Goal: Task Accomplishment & Management: Use online tool/utility

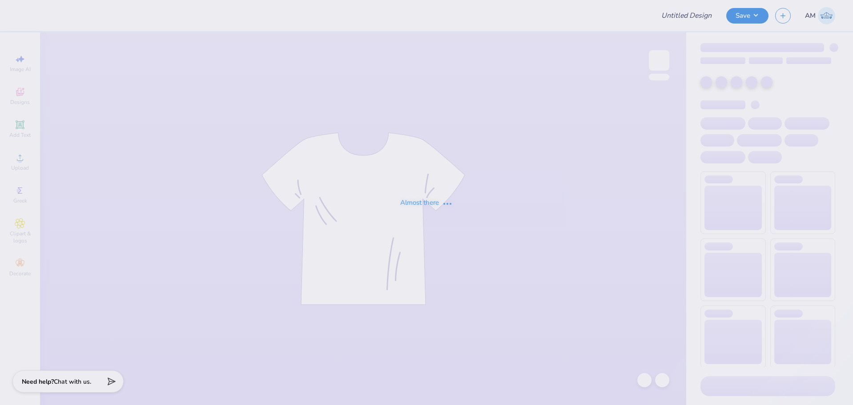
type input "Mex"
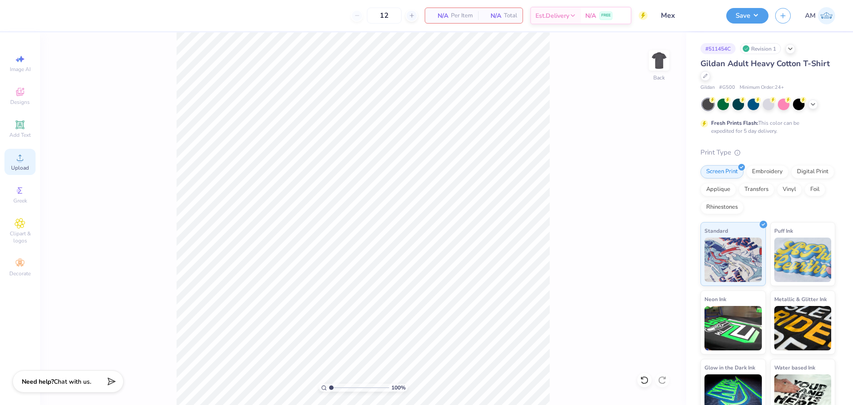
click at [12, 160] on div "Upload" at bounding box center [19, 162] width 31 height 26
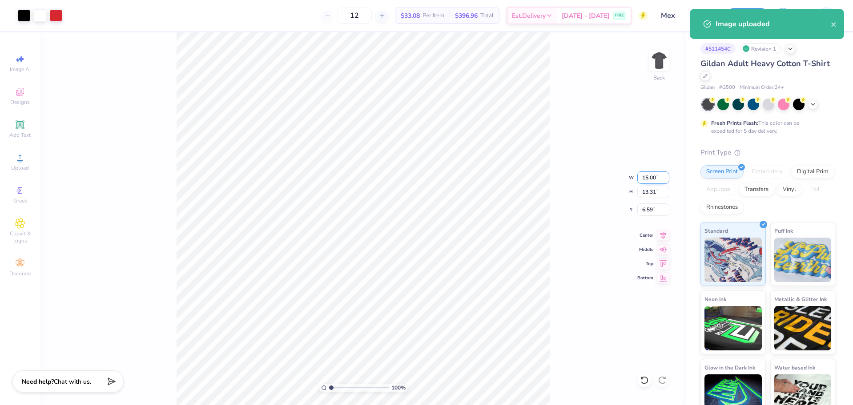
click at [650, 179] on input "15.00" at bounding box center [653, 178] width 32 height 12
type input "10.40"
type input "9.23"
click at [647, 208] on input "8.63" at bounding box center [653, 210] width 32 height 12
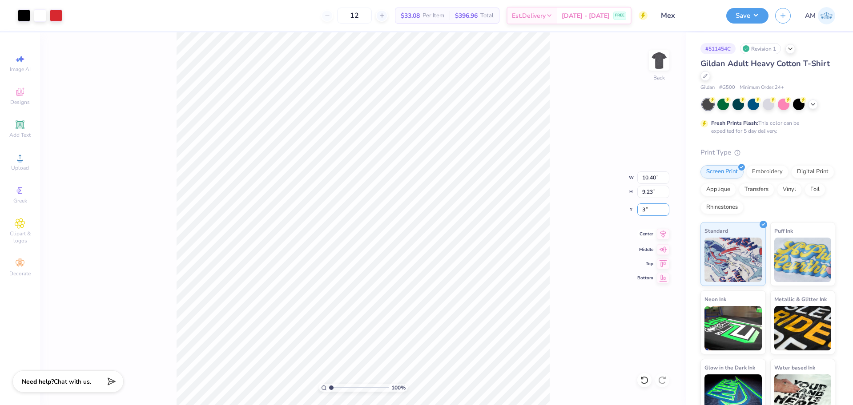
type input "3.00"
type input "1"
click at [738, 12] on button "Save" at bounding box center [747, 15] width 42 height 16
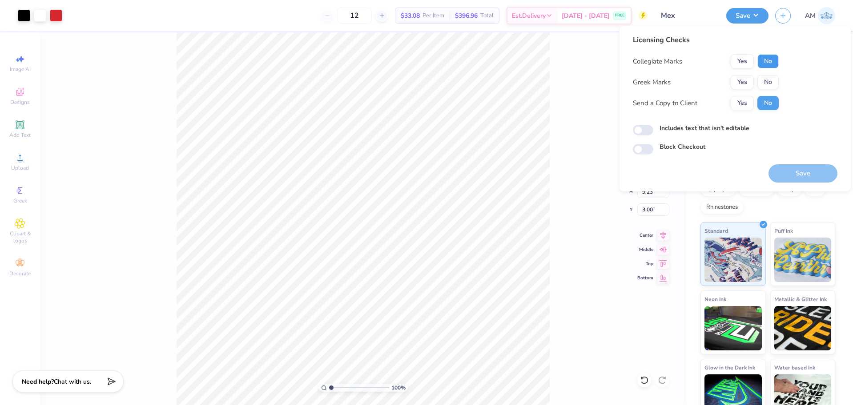
click at [766, 61] on button "No" at bounding box center [767, 61] width 21 height 14
click at [767, 76] on button "No" at bounding box center [767, 82] width 21 height 14
click at [744, 100] on button "Yes" at bounding box center [741, 103] width 23 height 14
click at [642, 127] on input "Includes text that isn't editable" at bounding box center [643, 130] width 20 height 11
checkbox input "true"
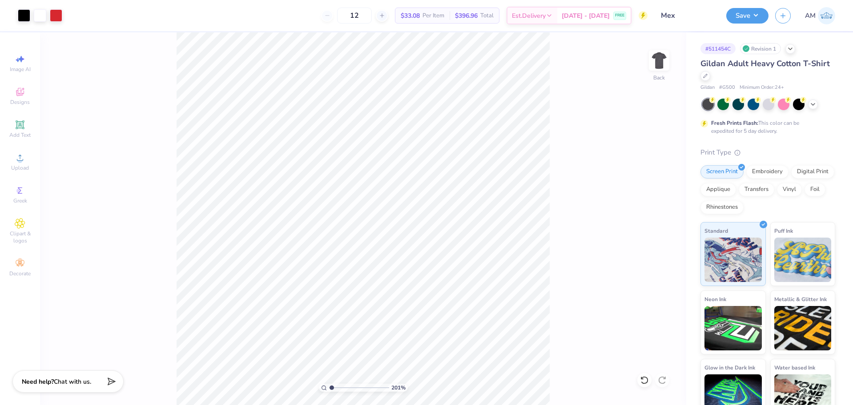
type input "1"
click at [746, 10] on button "Save" at bounding box center [747, 15] width 42 height 16
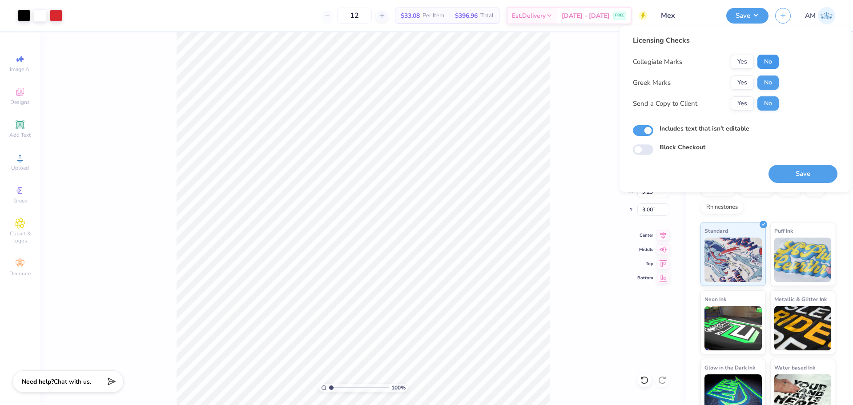
click at [765, 58] on button "No" at bounding box center [767, 62] width 21 height 14
click at [740, 100] on button "Yes" at bounding box center [741, 103] width 23 height 14
click at [816, 174] on button "Save" at bounding box center [802, 174] width 69 height 18
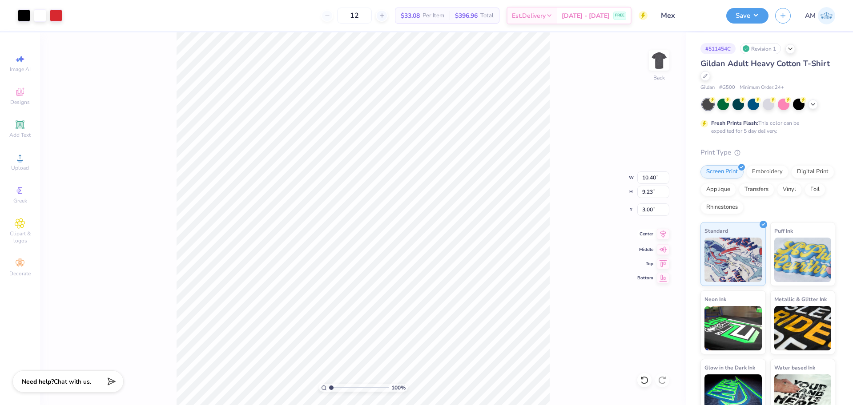
click at [660, 235] on icon at bounding box center [663, 234] width 12 height 11
click at [661, 235] on icon at bounding box center [663, 234] width 12 height 11
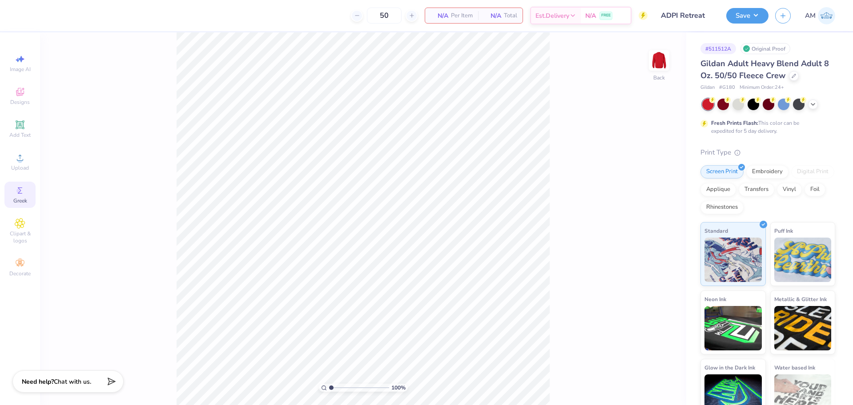
click at [13, 190] on div "Greek" at bounding box center [19, 195] width 31 height 26
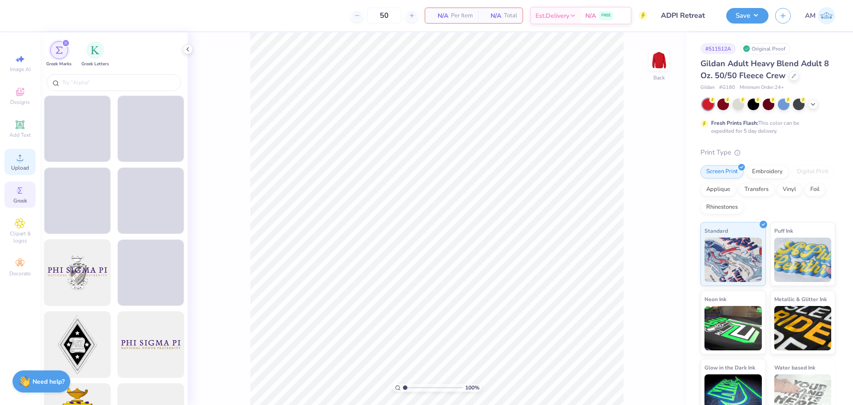
click at [16, 171] on span "Upload" at bounding box center [20, 167] width 18 height 7
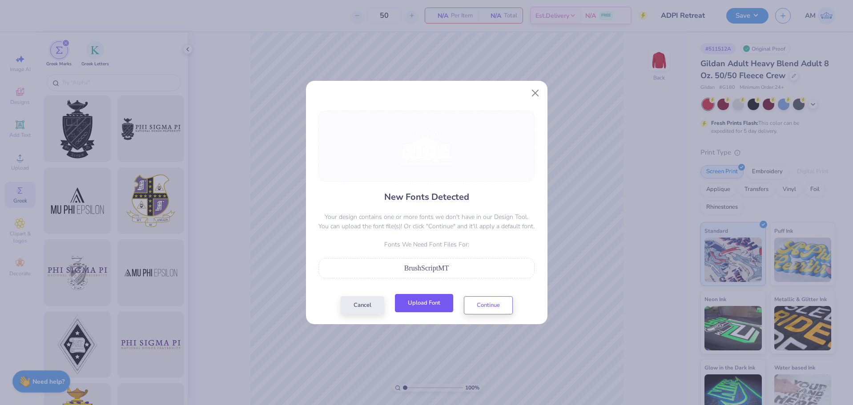
click at [434, 304] on button "Upload Font" at bounding box center [424, 303] width 58 height 18
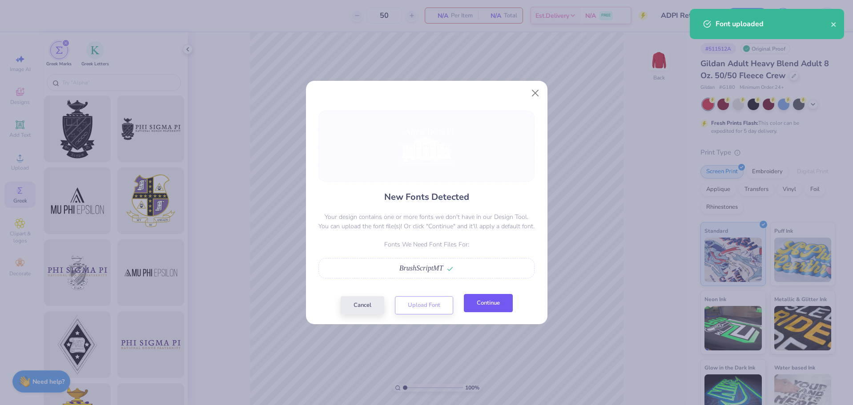
click at [481, 311] on button "Continue" at bounding box center [488, 303] width 49 height 18
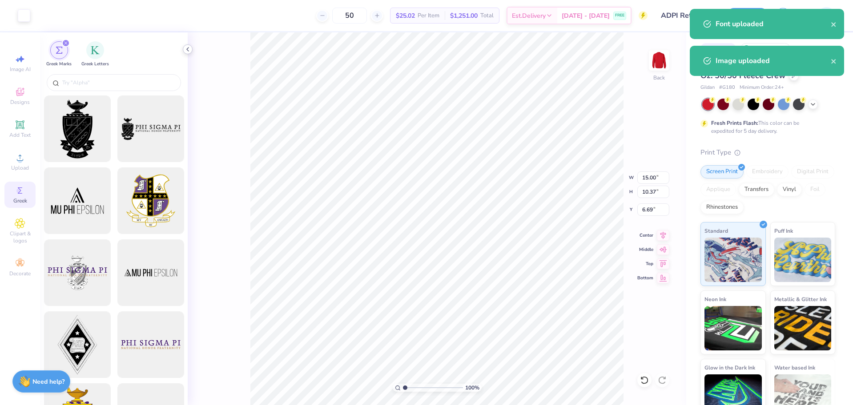
click at [187, 48] on icon at bounding box center [187, 49] width 7 height 7
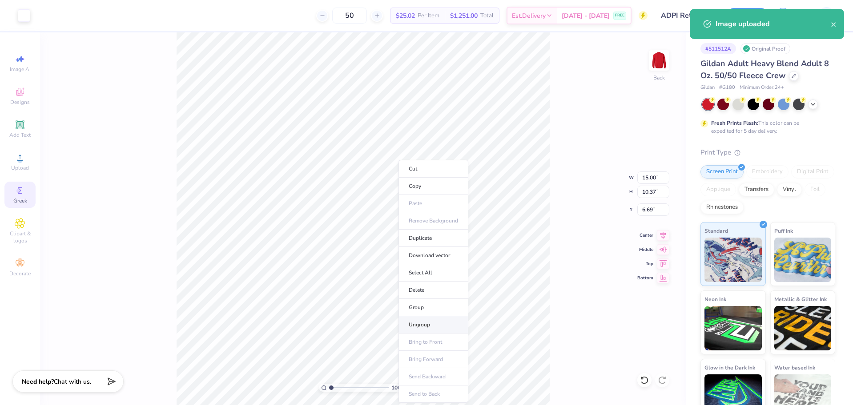
click at [423, 324] on li "Ungroup" at bounding box center [433, 325] width 70 height 17
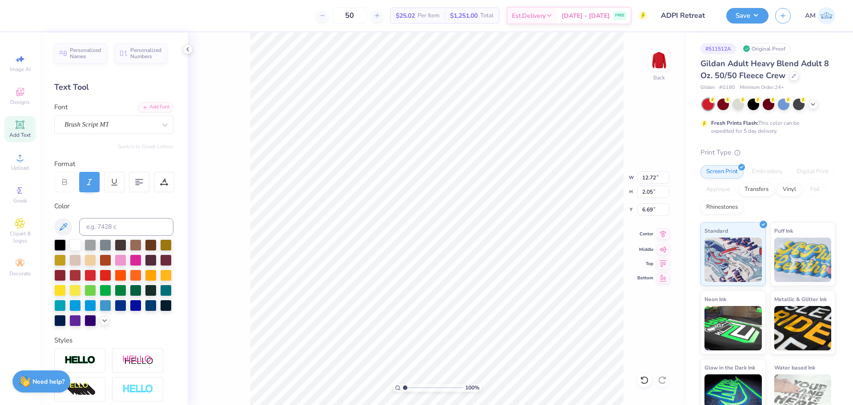
click at [659, 233] on icon at bounding box center [663, 234] width 12 height 11
click at [464, 305] on li "Group" at bounding box center [479, 307] width 70 height 17
click at [187, 50] on polyline at bounding box center [188, 50] width 2 height 4
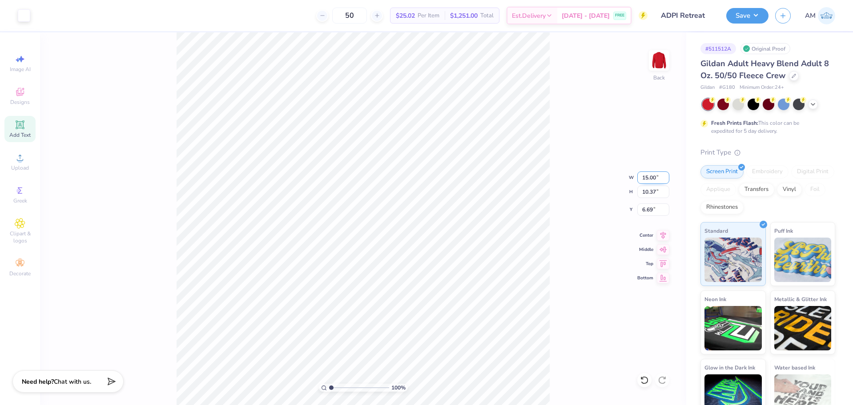
click at [643, 181] on input "15.00" at bounding box center [653, 178] width 32 height 12
type input "11"
click at [649, 210] on input "6.69" at bounding box center [653, 210] width 32 height 12
type input "3"
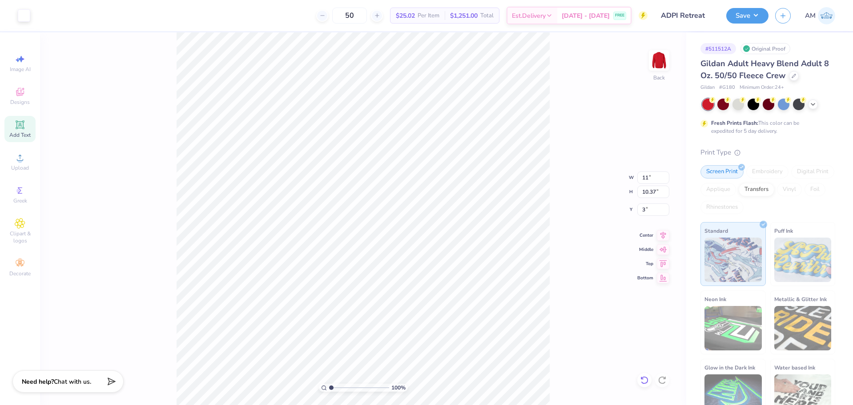
click at [646, 381] on icon at bounding box center [644, 380] width 9 height 9
click at [645, 381] on icon at bounding box center [644, 380] width 9 height 9
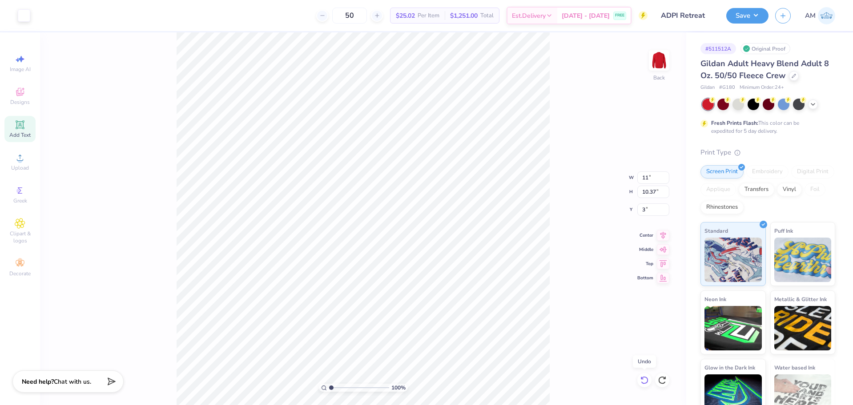
click at [645, 381] on icon at bounding box center [644, 380] width 9 height 9
click at [644, 382] on icon at bounding box center [644, 380] width 9 height 9
click at [664, 382] on icon at bounding box center [662, 380] width 9 height 9
click at [645, 175] on input "15.00" at bounding box center [653, 178] width 32 height 12
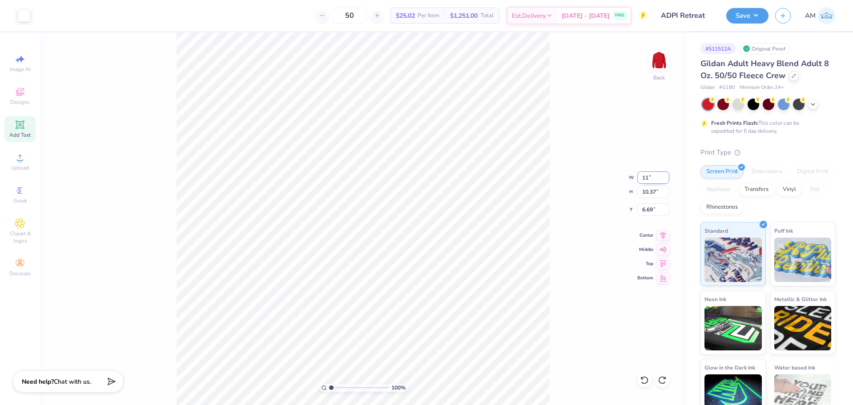
type input "11.00"
type input "7.61"
click at [646, 207] on input "8.07" at bounding box center [653, 210] width 32 height 12
type input "3.00"
click at [656, 236] on div "Center" at bounding box center [653, 234] width 32 height 11
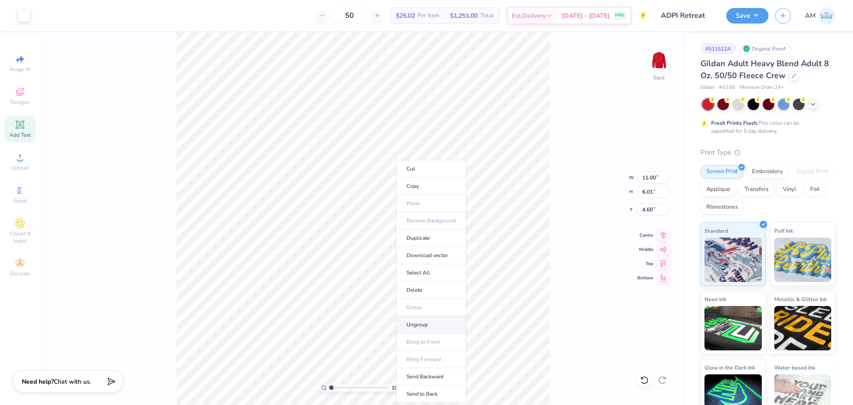
click at [423, 322] on li "Ungroup" at bounding box center [431, 325] width 70 height 17
click at [381, 308] on li "Group" at bounding box center [392, 307] width 70 height 17
click at [664, 234] on icon at bounding box center [663, 234] width 12 height 11
type input "18.69"
type input "12.09"
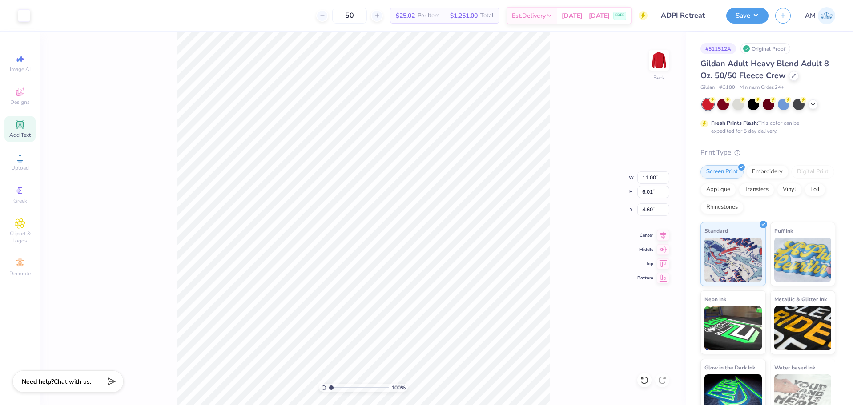
type input "-7.57"
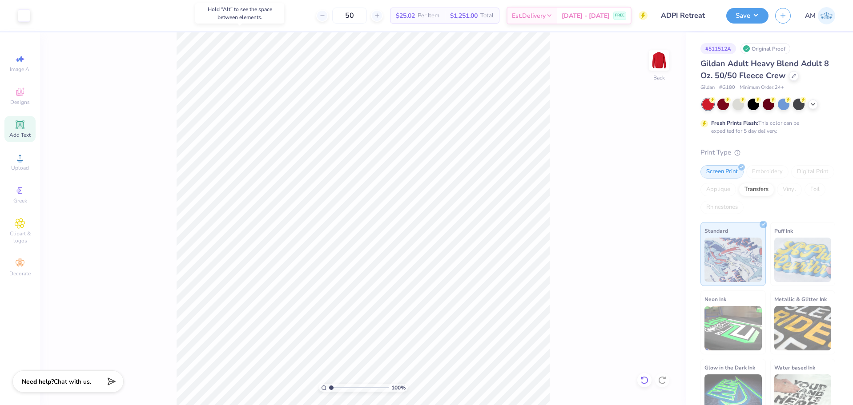
click at [641, 381] on icon at bounding box center [644, 380] width 9 height 9
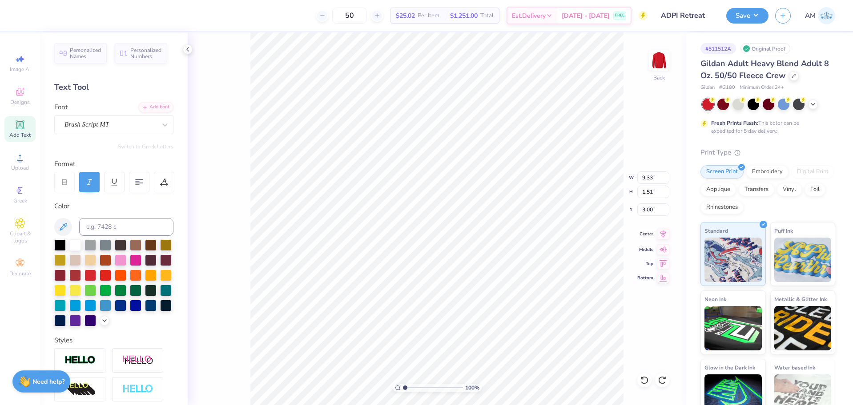
click at [659, 237] on icon at bounding box center [663, 234] width 12 height 11
click at [462, 302] on li "Group" at bounding box center [471, 304] width 70 height 17
click at [754, 13] on button "Save" at bounding box center [747, 15] width 42 height 16
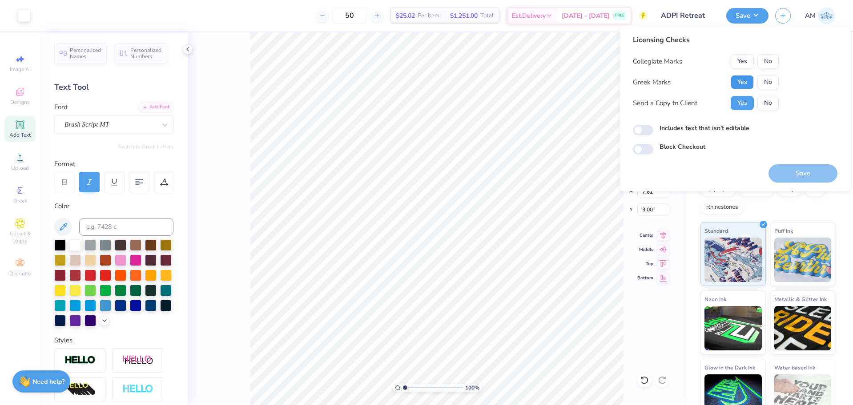
click at [745, 79] on button "Yes" at bounding box center [741, 82] width 23 height 14
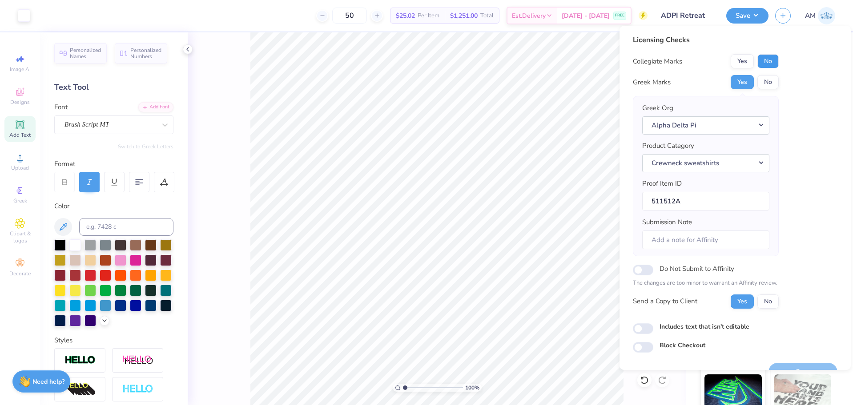
click at [769, 61] on button "No" at bounding box center [767, 61] width 21 height 14
click at [189, 49] on icon at bounding box center [187, 49] width 7 height 7
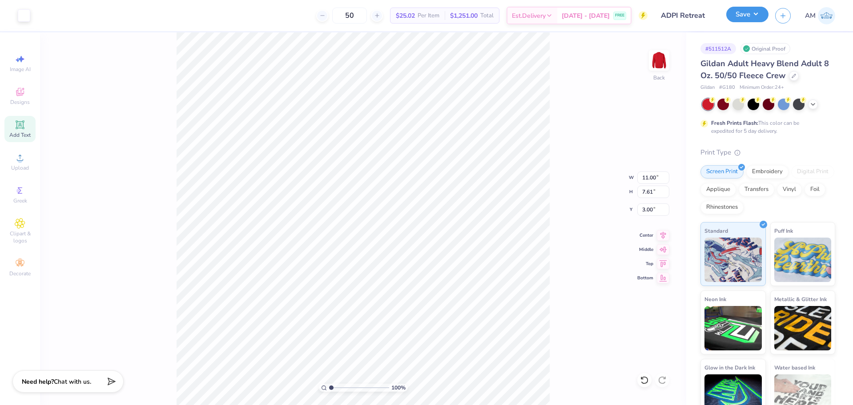
click at [746, 16] on button "Save" at bounding box center [747, 15] width 42 height 16
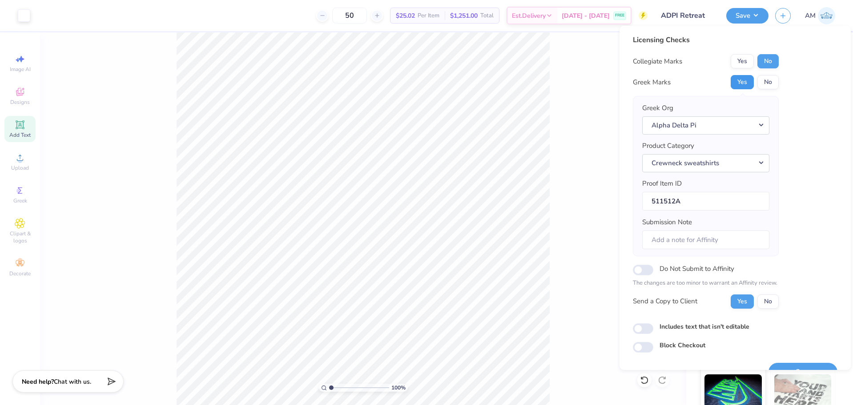
click at [741, 85] on button "Yes" at bounding box center [741, 82] width 23 height 14
click at [767, 63] on button "No" at bounding box center [767, 61] width 21 height 14
click at [745, 303] on button "Yes" at bounding box center [741, 302] width 23 height 14
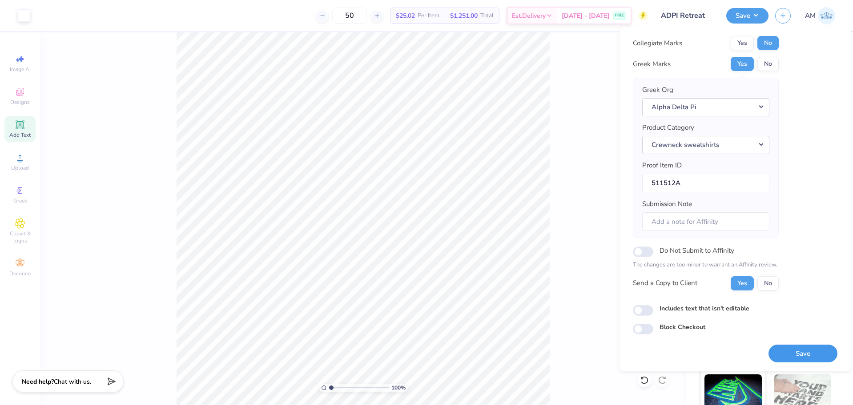
click at [805, 354] on button "Save" at bounding box center [802, 354] width 69 height 18
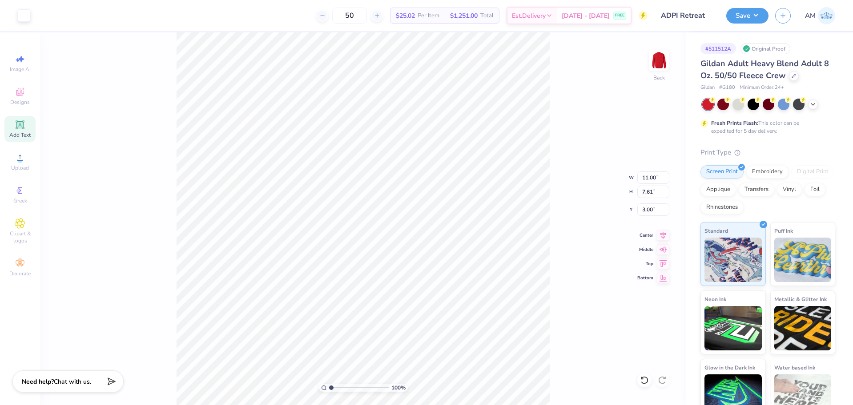
type input "7.60"
click at [646, 212] on input "3.01" at bounding box center [653, 210] width 32 height 12
type input "3.00"
click at [554, 216] on div "100 % Back W 11.00 11.00 " H 7.60 7.60 " Y 3.00 3.00 " Center Middle Top Bottom" at bounding box center [363, 218] width 646 height 373
click at [761, 17] on button "Save" at bounding box center [747, 15] width 42 height 16
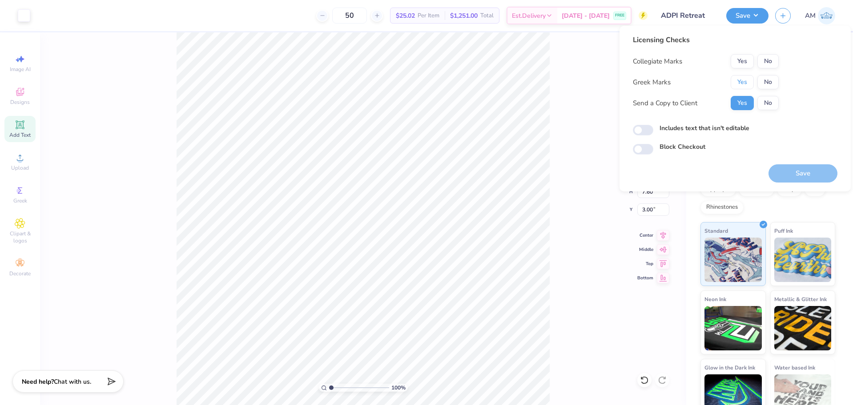
drag, startPoint x: 744, startPoint y: 83, endPoint x: 757, endPoint y: 74, distance: 16.3
click at [744, 83] on button "Yes" at bounding box center [741, 82] width 23 height 14
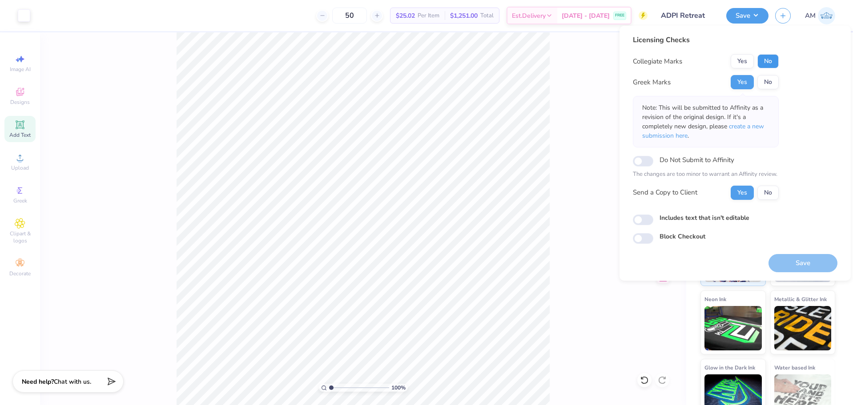
click at [770, 66] on button "No" at bounding box center [767, 61] width 21 height 14
click at [637, 221] on input "Includes text that isn't editable" at bounding box center [643, 220] width 20 height 11
click at [639, 222] on input "Includes text that isn't editable" at bounding box center [643, 220] width 20 height 11
checkbox input "false"
click at [808, 262] on button "Save" at bounding box center [802, 263] width 69 height 18
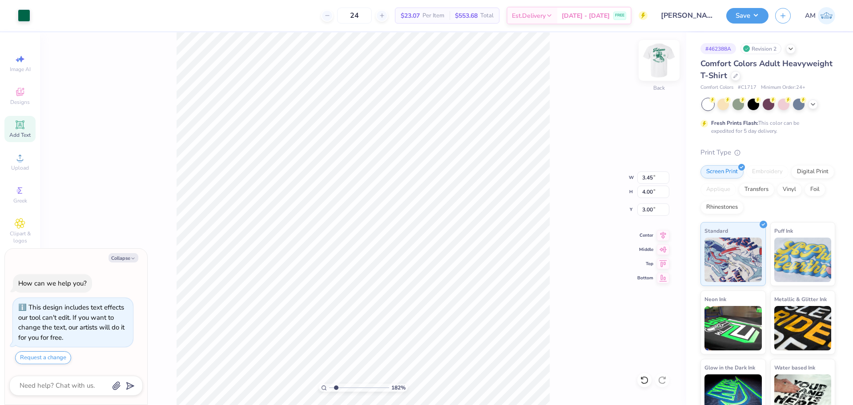
click at [661, 62] on img at bounding box center [659, 61] width 36 height 36
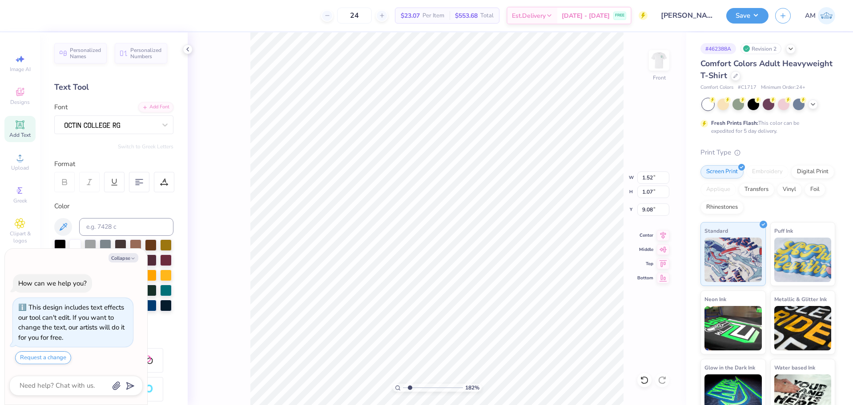
scroll to position [8, 1]
type textarea "x"
type textarea "2t"
type textarea "x"
type textarea "2"
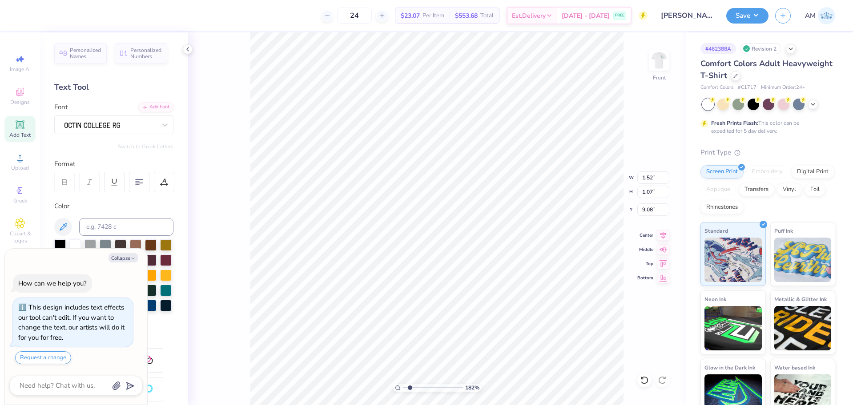
type textarea "x"
type textarea "25"
click at [656, 106] on div "182 % Front W 1.52 1.52 " H 1.07 1.07 " Y 9.08 9.08 " Center Middle Top Bottom" at bounding box center [437, 218] width 498 height 373
type textarea "x"
type input "1"
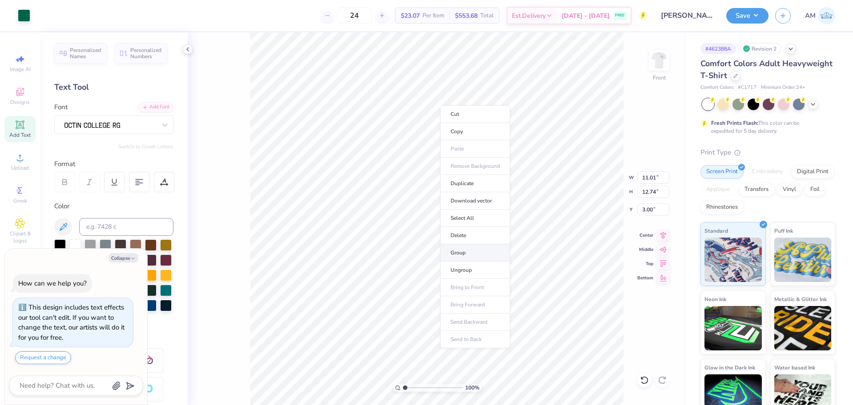
click at [467, 253] on li "Group" at bounding box center [475, 253] width 70 height 17
click at [187, 52] on icon at bounding box center [187, 49] width 7 height 7
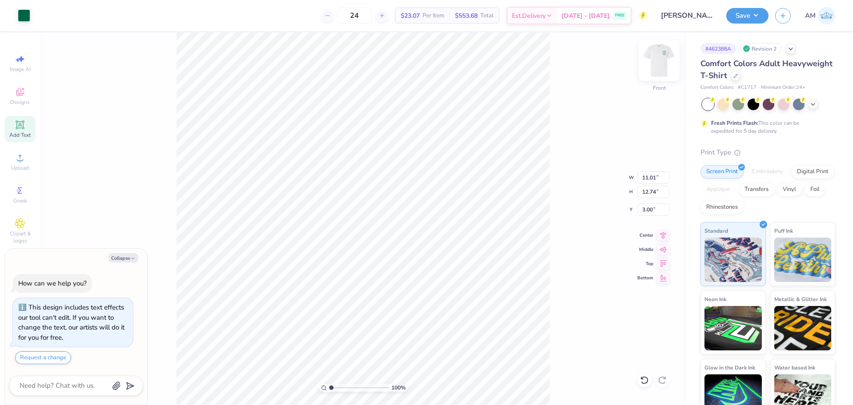
click at [662, 56] on img at bounding box center [659, 61] width 36 height 36
click at [659, 56] on img at bounding box center [659, 61] width 36 height 36
click at [645, 377] on icon at bounding box center [644, 380] width 9 height 9
click at [645, 377] on icon at bounding box center [644, 381] width 8 height 8
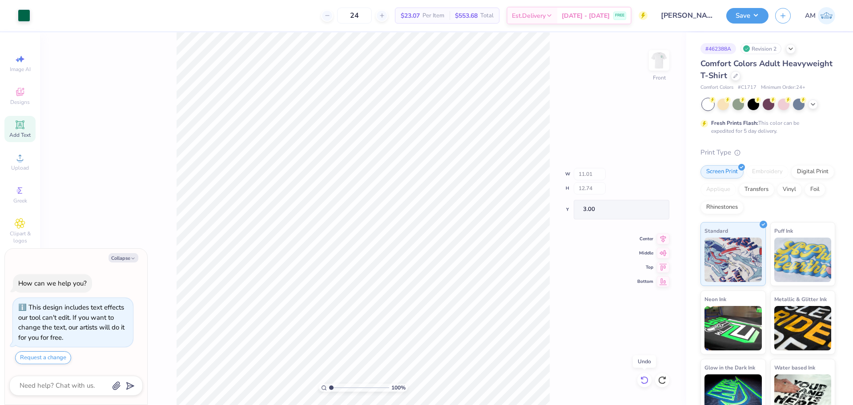
click at [645, 377] on div "100 % Front W 11.01 H 12.74 Y 3.00 Center Middle Top Bottom" at bounding box center [363, 218] width 646 height 373
click at [645, 377] on div "100 % Front" at bounding box center [363, 218] width 646 height 373
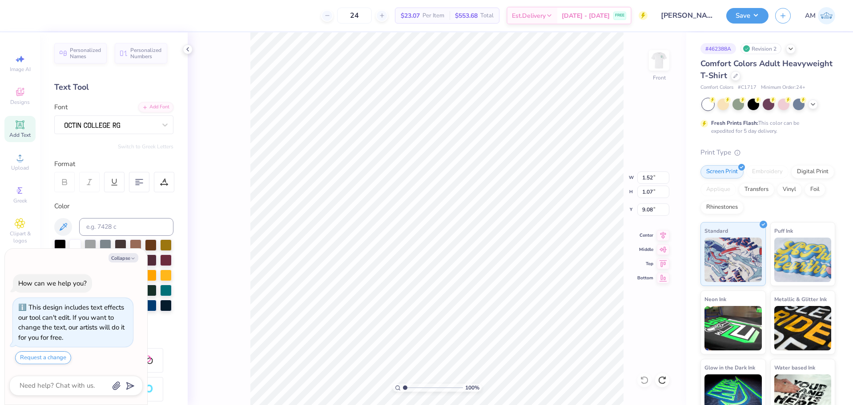
type textarea "x"
type textarea "2"
type textarea "x"
type textarea "25"
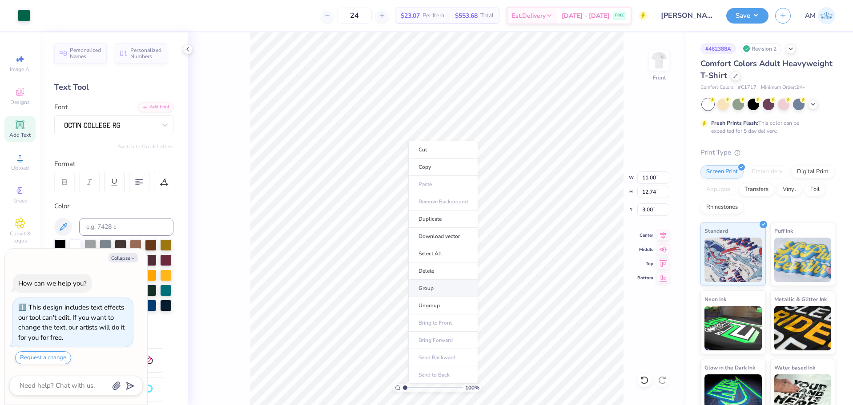
click at [425, 290] on li "Group" at bounding box center [443, 288] width 70 height 17
click at [189, 48] on icon at bounding box center [187, 49] width 7 height 7
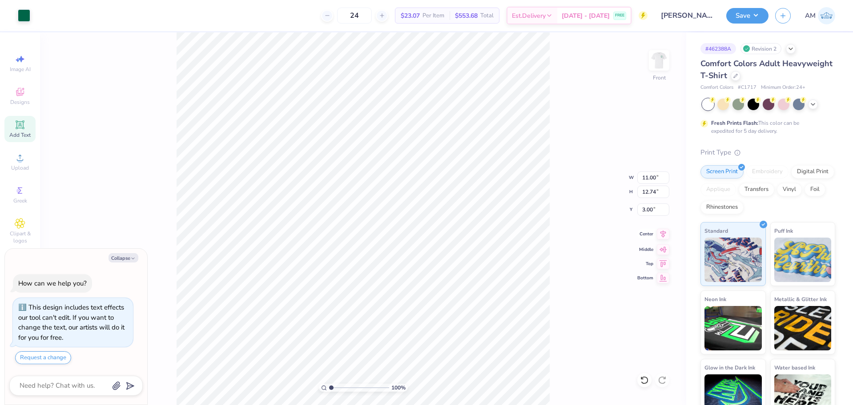
click at [667, 239] on icon at bounding box center [663, 234] width 12 height 11
click at [662, 62] on img at bounding box center [659, 61] width 36 height 36
click at [738, 4] on div "Save AM" at bounding box center [789, 15] width 127 height 31
click at [742, 9] on button "Save" at bounding box center [747, 15] width 42 height 16
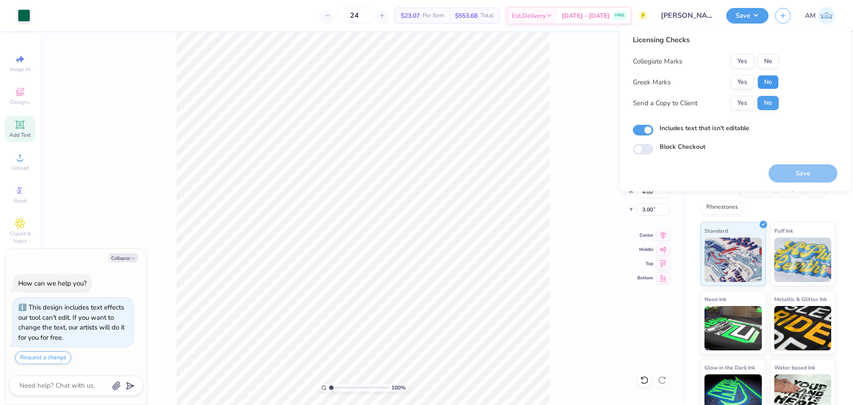
click at [764, 82] on button "No" at bounding box center [767, 82] width 21 height 14
click at [734, 61] on button "Yes" at bounding box center [741, 61] width 23 height 14
click at [745, 108] on button "Yes" at bounding box center [741, 103] width 23 height 14
click at [800, 172] on button "Save" at bounding box center [802, 173] width 69 height 18
type textarea "x"
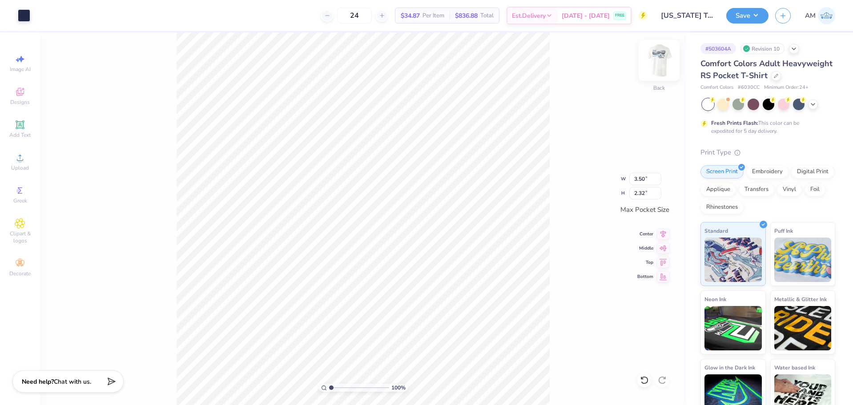
click at [660, 64] on img at bounding box center [659, 61] width 36 height 36
click at [661, 61] on img at bounding box center [659, 61] width 36 height 36
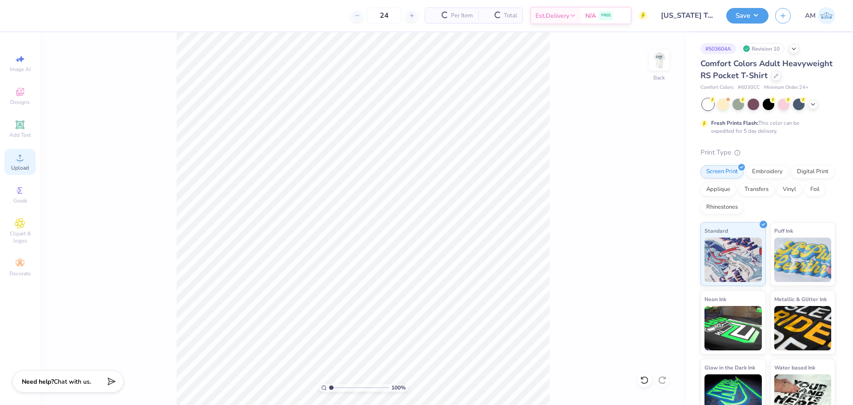
click at [22, 159] on icon at bounding box center [20, 157] width 11 height 11
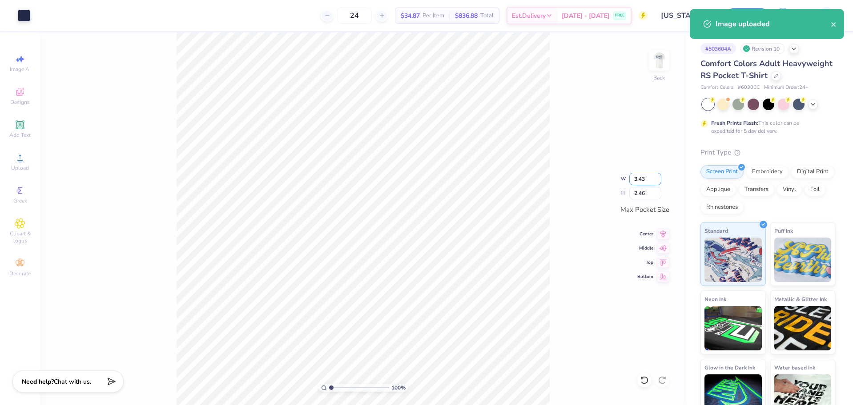
click at [642, 182] on input "3.43" at bounding box center [645, 179] width 32 height 12
type input "3.50"
type input "2.51"
click at [661, 235] on icon at bounding box center [663, 233] width 12 height 11
click at [661, 245] on icon at bounding box center [663, 247] width 12 height 11
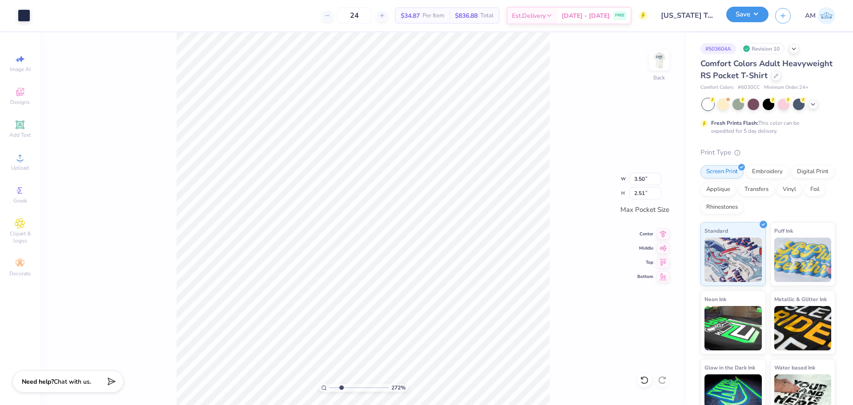
click at [746, 18] on button "Save" at bounding box center [747, 15] width 42 height 16
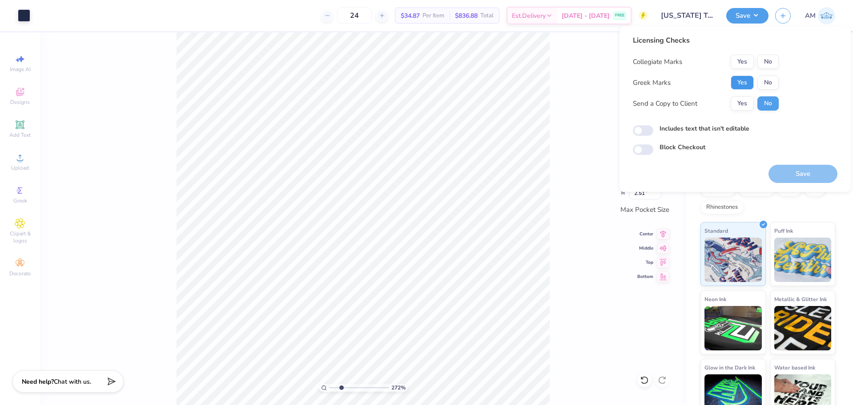
click at [738, 84] on button "Yes" at bounding box center [741, 83] width 23 height 14
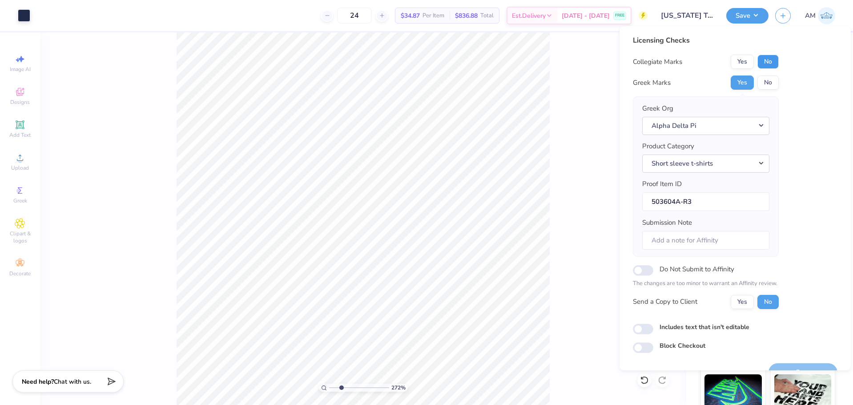
click at [767, 63] on button "No" at bounding box center [767, 62] width 21 height 14
click at [741, 304] on button "Yes" at bounding box center [741, 302] width 23 height 14
type input "2.71964221644285"
click at [650, 328] on input "Includes text that isn't editable" at bounding box center [643, 329] width 20 height 11
checkbox input "true"
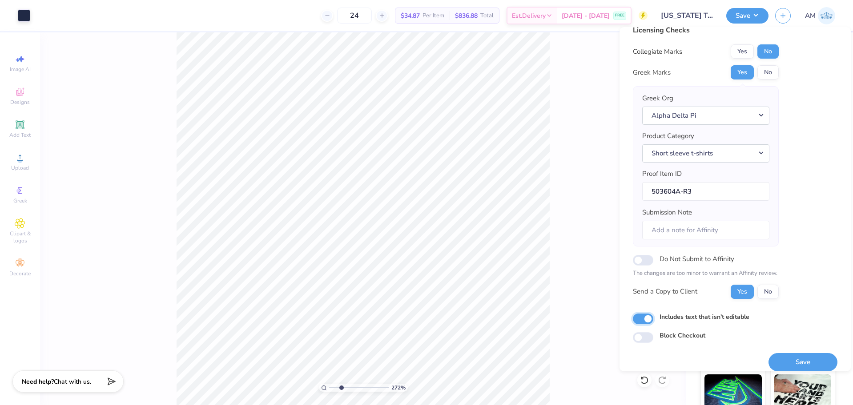
scroll to position [20, 0]
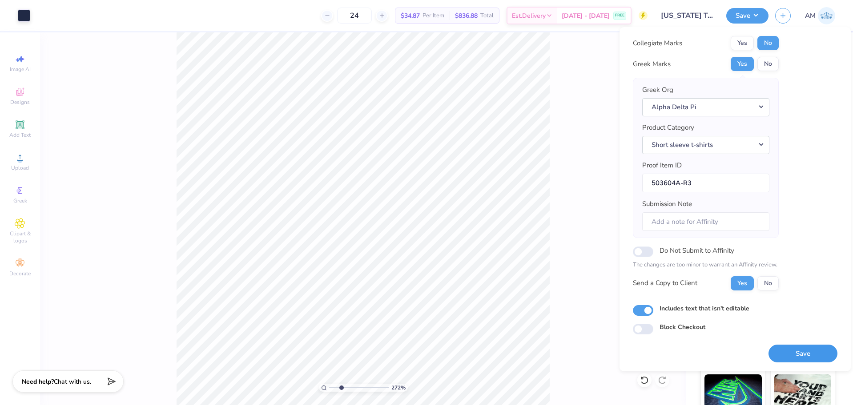
click at [788, 352] on button "Save" at bounding box center [802, 354] width 69 height 18
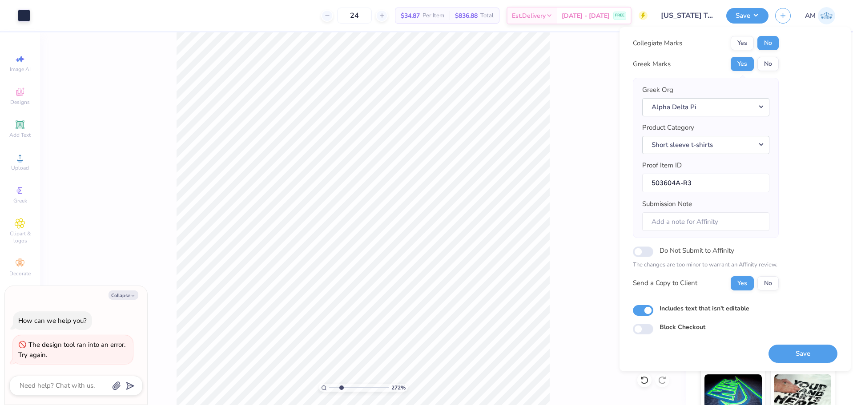
type input "2.71964221644285"
type textarea "x"
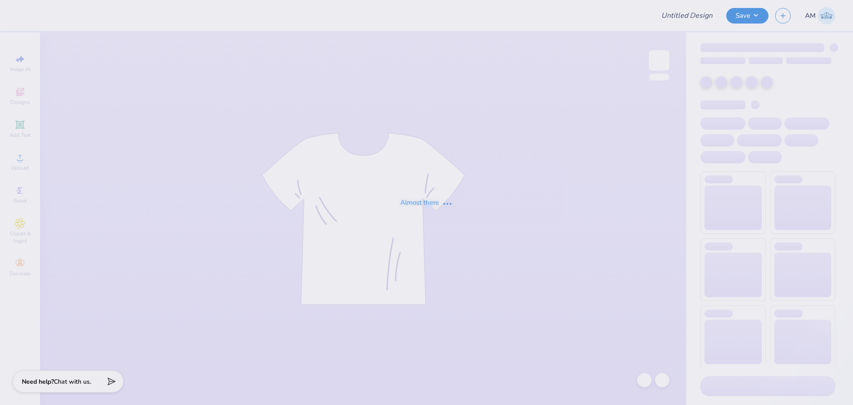
type input "[US_STATE] Tech : [PERSON_NAME]"
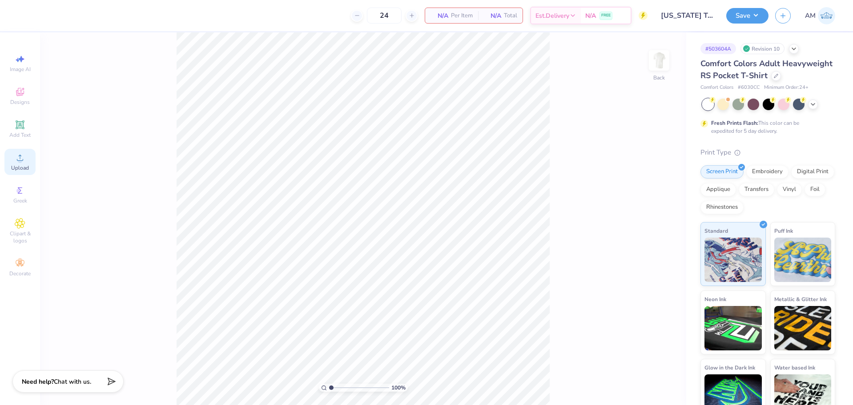
click at [12, 163] on div "Upload" at bounding box center [19, 162] width 31 height 26
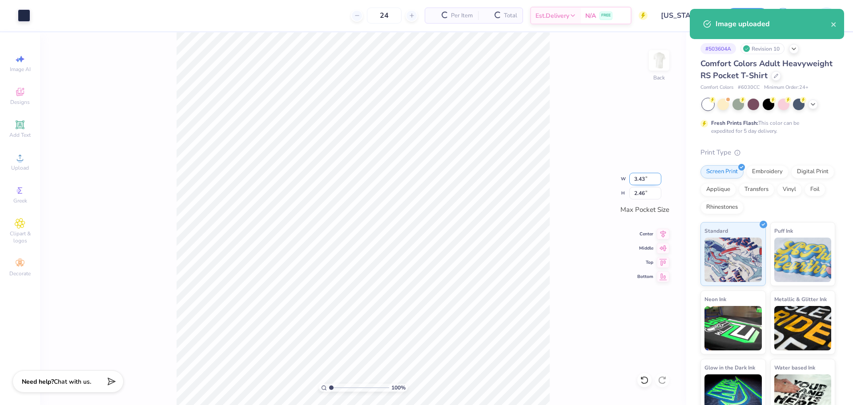
click at [638, 180] on input "3.43" at bounding box center [645, 179] width 32 height 12
type input "3.50"
type input "2.51"
click at [656, 61] on img at bounding box center [659, 61] width 36 height 36
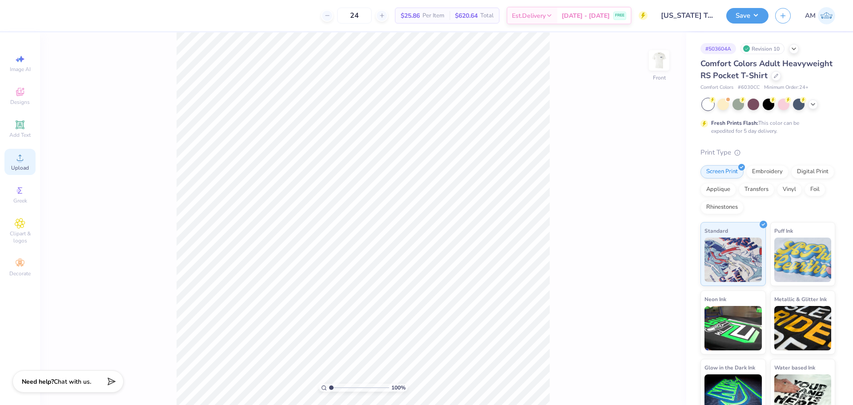
click at [20, 166] on span "Upload" at bounding box center [20, 167] width 18 height 7
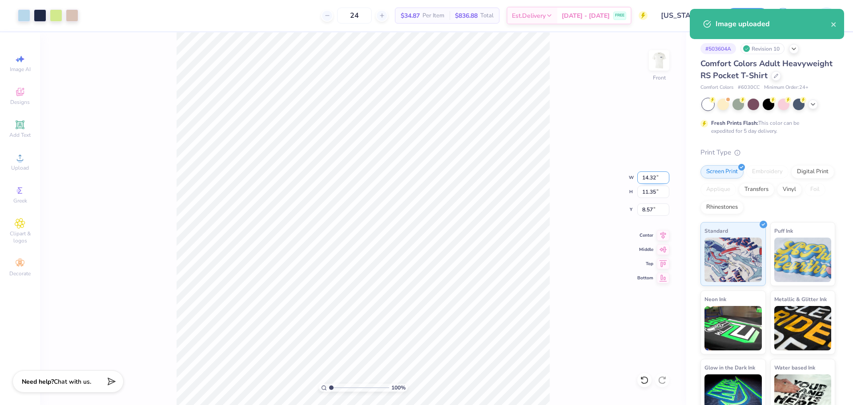
click at [649, 181] on input "14.32" at bounding box center [653, 178] width 32 height 12
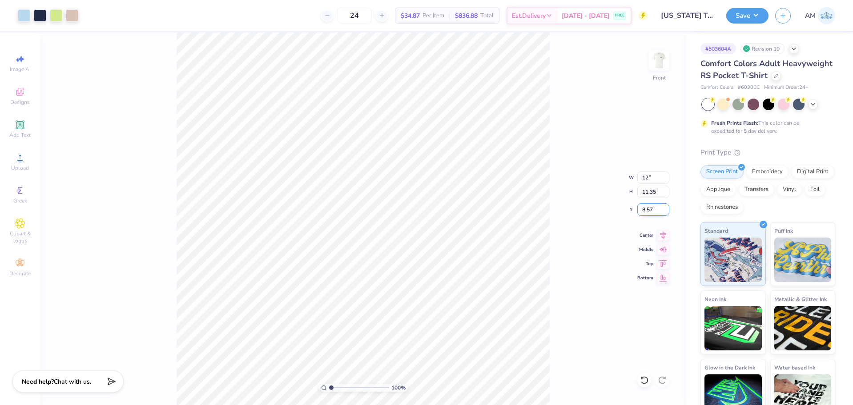
click at [648, 209] on input "8.57" at bounding box center [653, 210] width 32 height 12
type input "12.00"
type input "9.51"
type input "3.00"
click at [663, 237] on icon at bounding box center [663, 235] width 12 height 11
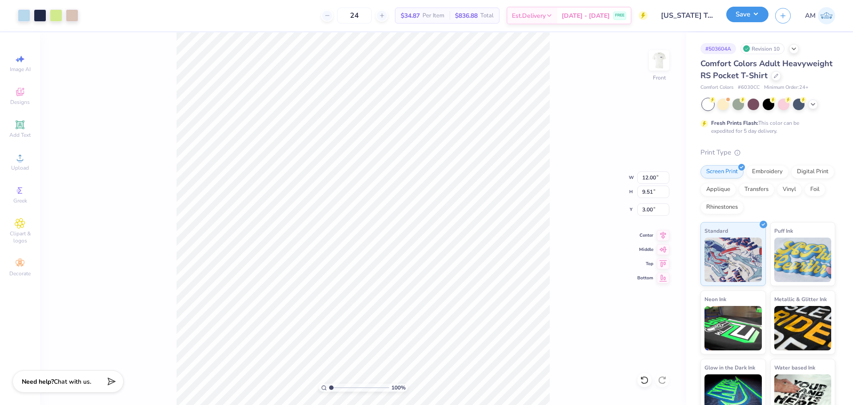
click at [750, 19] on button "Save" at bounding box center [747, 15] width 42 height 16
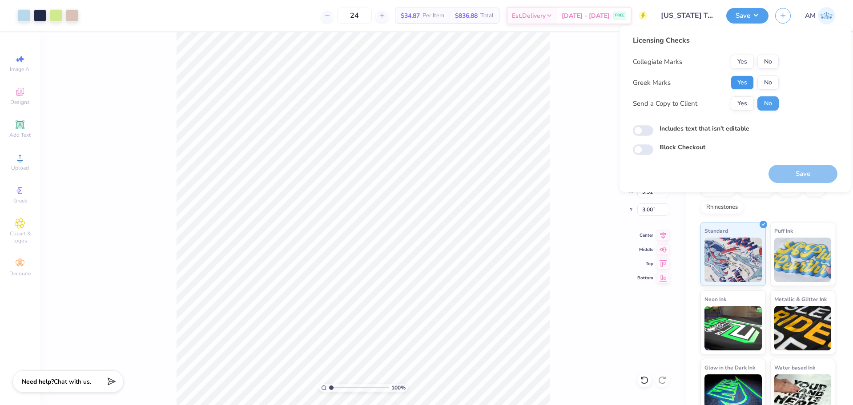
click at [748, 82] on button "Yes" at bounding box center [741, 83] width 23 height 14
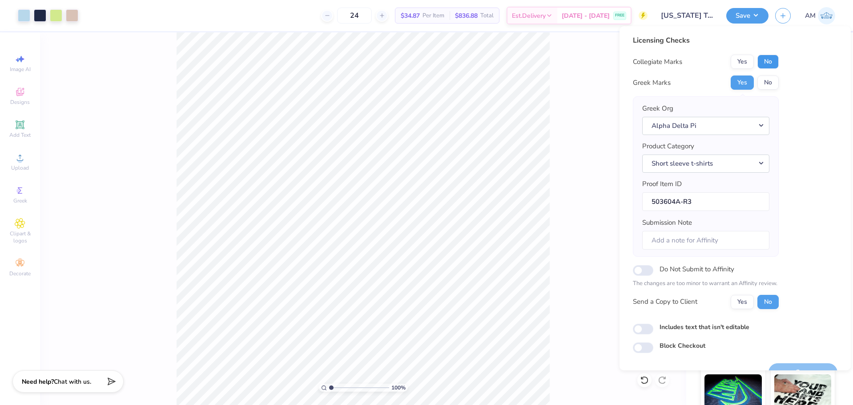
click at [766, 65] on button "No" at bounding box center [767, 62] width 21 height 14
click at [742, 305] on button "Yes" at bounding box center [741, 302] width 23 height 14
click at [636, 330] on input "Includes text that isn't editable" at bounding box center [643, 329] width 20 height 11
checkbox input "true"
click at [808, 373] on div "Water based Ink" at bounding box center [802, 390] width 65 height 64
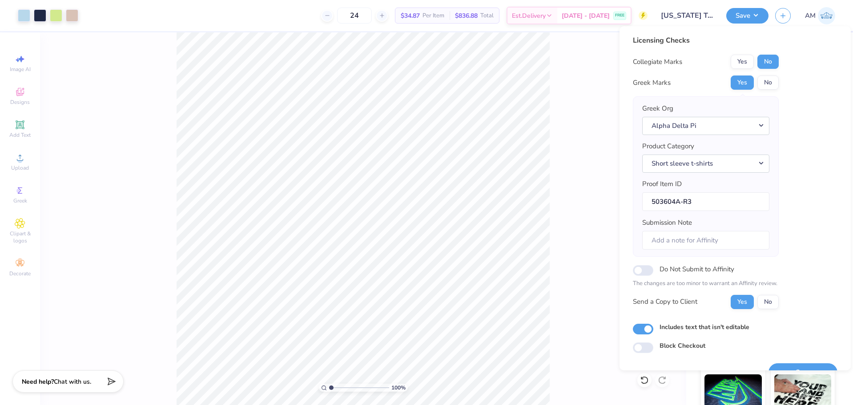
click at [805, 368] on button "Save" at bounding box center [802, 373] width 69 height 18
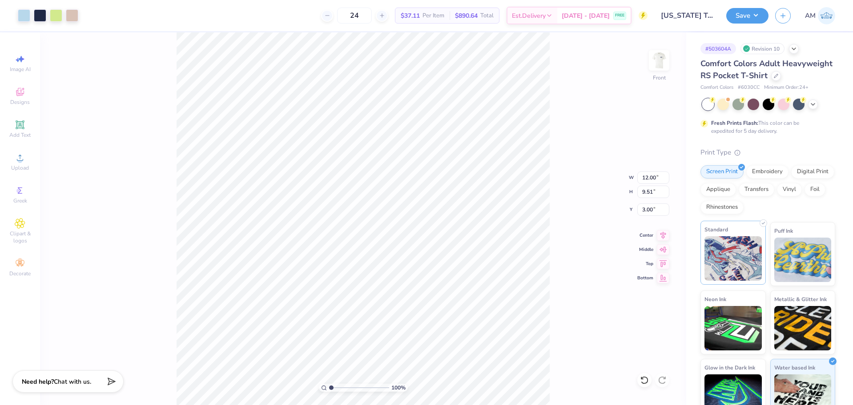
click at [733, 262] on img at bounding box center [732, 259] width 57 height 44
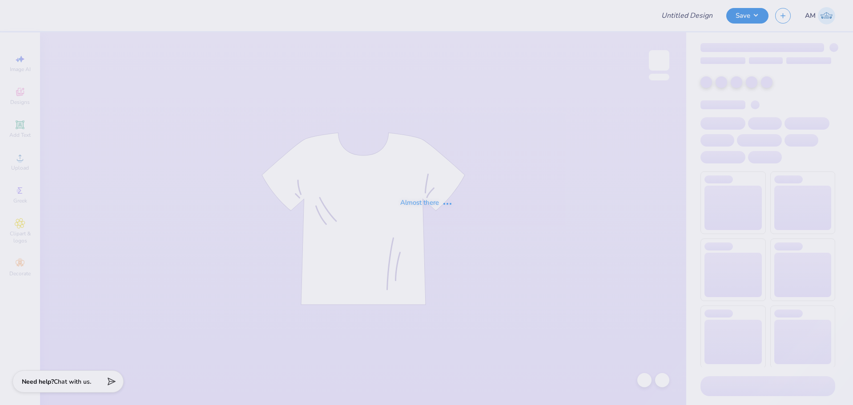
type input "[US_STATE] Tech : [PERSON_NAME]"
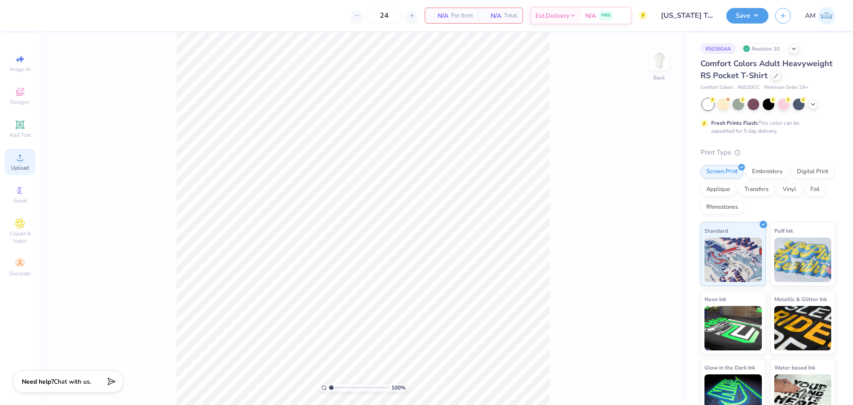
click at [21, 162] on circle at bounding box center [19, 160] width 5 height 5
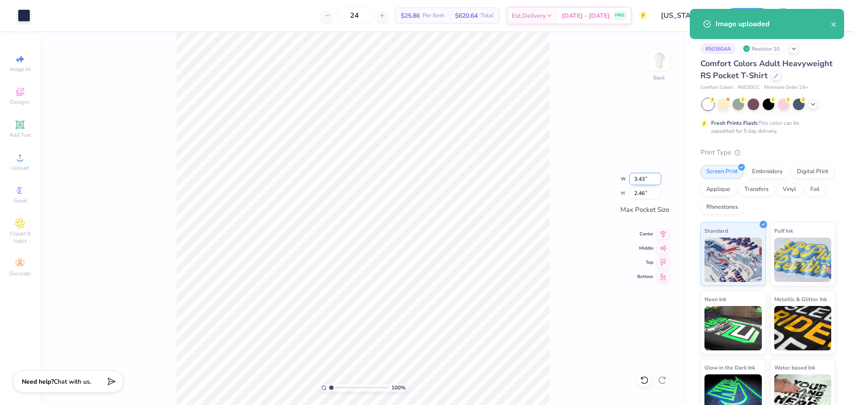
click at [635, 178] on input "3.43" at bounding box center [645, 179] width 32 height 12
type input "3.50"
type input "2.51"
click at [661, 234] on icon at bounding box center [663, 233] width 12 height 11
click at [662, 247] on icon at bounding box center [663, 247] width 12 height 11
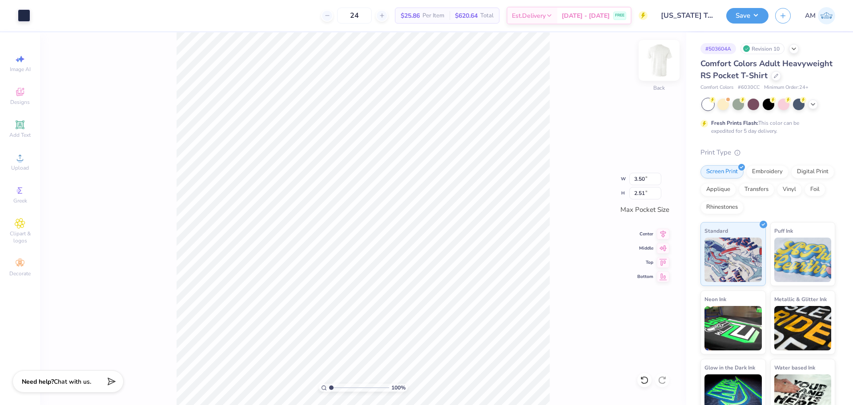
click at [651, 68] on img at bounding box center [659, 61] width 36 height 36
click at [8, 164] on div "Upload" at bounding box center [19, 162] width 31 height 26
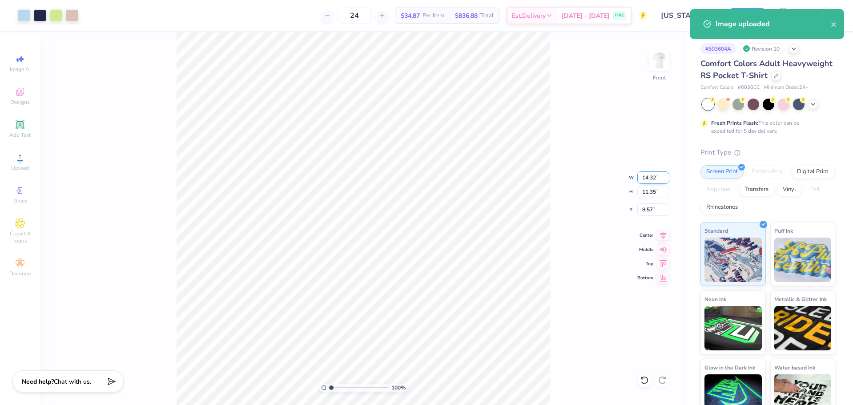
click at [651, 180] on input "14.32" at bounding box center [653, 178] width 32 height 12
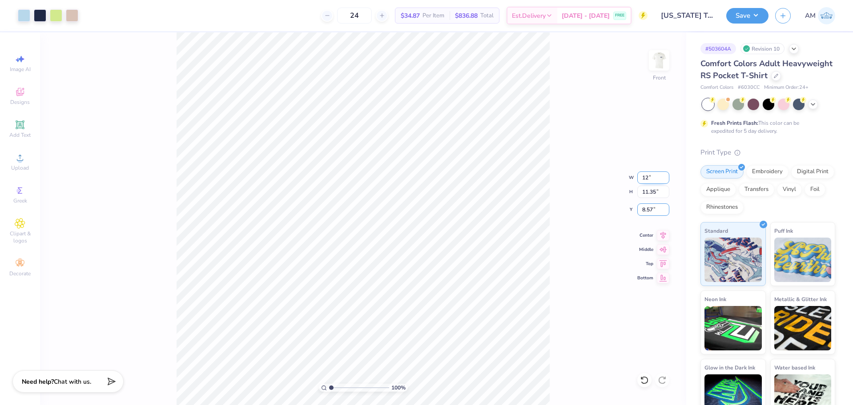
click at [646, 207] on input "8.57" at bounding box center [653, 210] width 32 height 12
type input "12.00"
type input "9.51"
type input "3.00"
click at [663, 237] on icon at bounding box center [663, 234] width 12 height 11
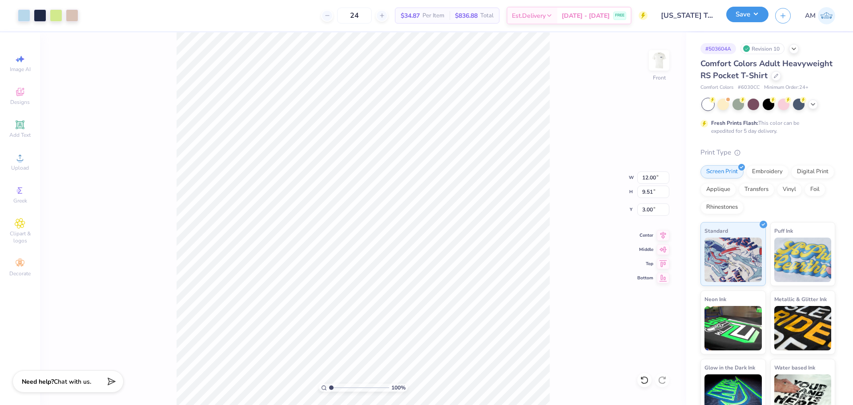
click at [739, 15] on button "Save" at bounding box center [747, 15] width 42 height 16
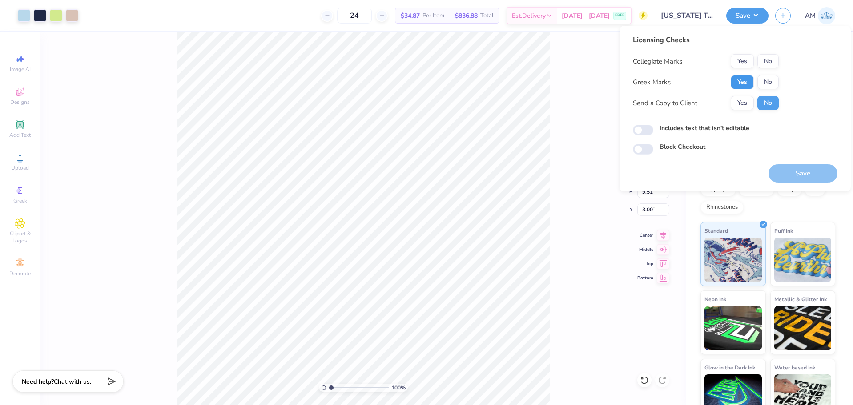
click at [746, 83] on button "Yes" at bounding box center [741, 82] width 23 height 14
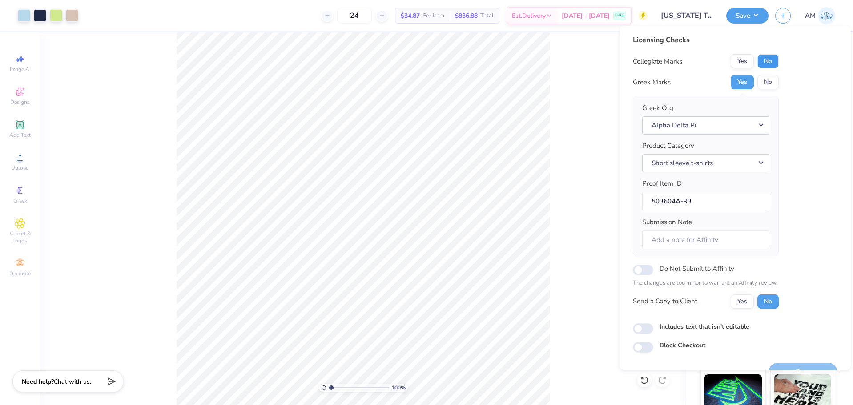
click at [768, 63] on button "No" at bounding box center [767, 61] width 21 height 14
click at [741, 305] on button "Yes" at bounding box center [741, 302] width 23 height 14
click at [646, 329] on input "Includes text that isn't editable" at bounding box center [643, 329] width 20 height 11
checkbox input "true"
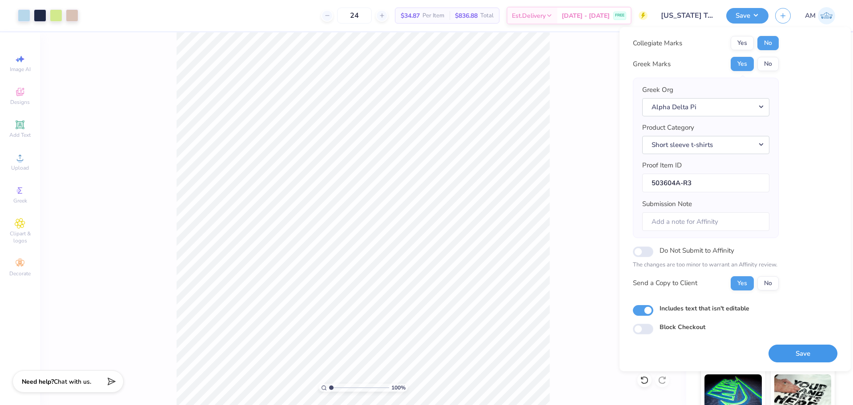
click at [799, 352] on button "Save" at bounding box center [802, 354] width 69 height 18
